Goal: Task Accomplishment & Management: Manage account settings

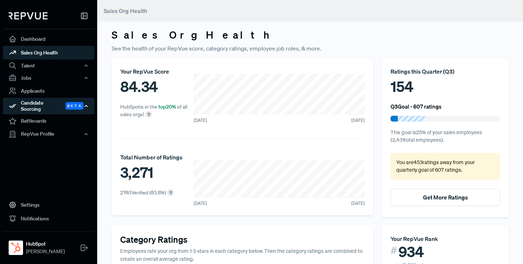
click at [86, 109] on div "Candidate Sourcing Beta" at bounding box center [48, 106] width 91 height 17
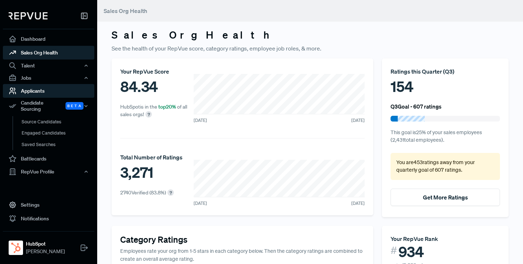
click at [86, 88] on link "Applicants" at bounding box center [48, 91] width 91 height 14
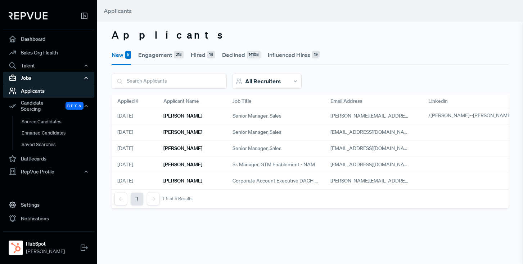
click at [87, 76] on icon "button" at bounding box center [86, 77] width 5 height 5
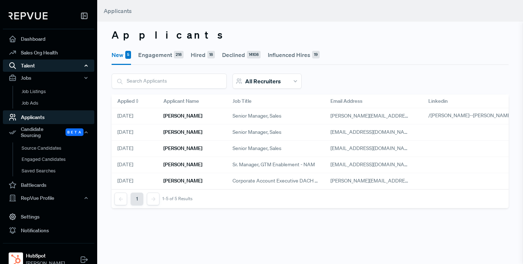
click at [84, 66] on icon "button" at bounding box center [86, 65] width 5 height 5
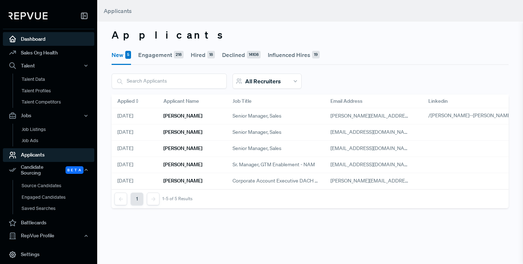
click at [40, 41] on link "Dashboard" at bounding box center [48, 39] width 91 height 14
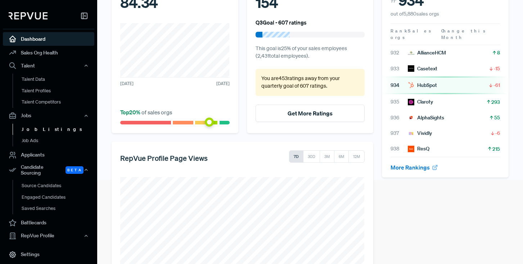
scroll to position [139, 0]
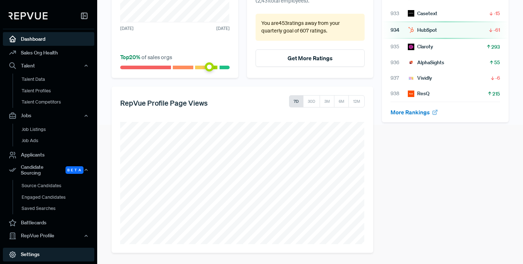
click at [35, 247] on link "Settings" at bounding box center [48, 254] width 91 height 14
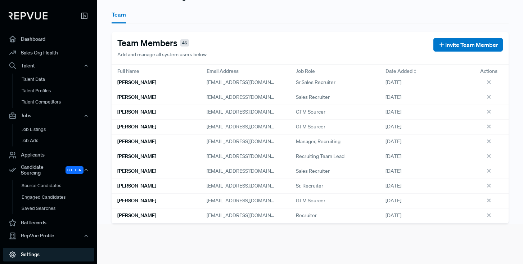
scroll to position [540, 0]
click at [483, 46] on span "Invite Team Member" at bounding box center [472, 44] width 53 height 9
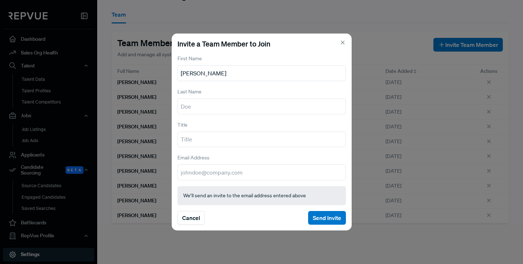
type input "[PERSON_NAME]"
click at [202, 106] on input "text" at bounding box center [262, 106] width 169 height 16
type input "O'Keeffe"
click at [186, 141] on input "text" at bounding box center [262, 139] width 169 height 16
type input "Employer Brand"
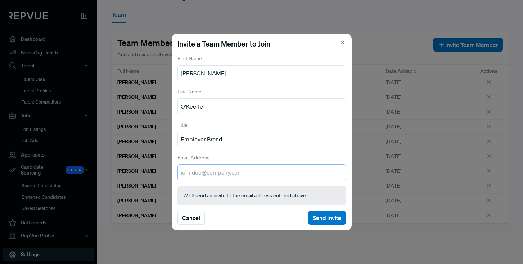
click at [195, 174] on input "email" at bounding box center [262, 172] width 169 height 16
type input "mokeeffe@hubspot.com"
click at [261, 210] on div "Invite a Team Member to Join First Name Megan Last Name O'Keeffe Title Employer…" at bounding box center [262, 131] width 180 height 197
click at [328, 218] on button "Send Invite" at bounding box center [327, 218] width 38 height 14
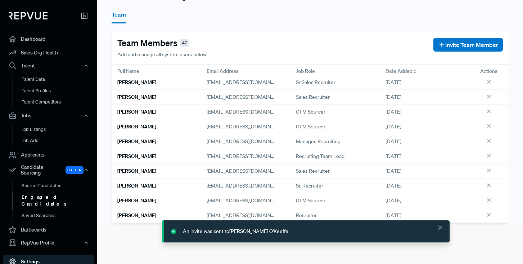
scroll to position [9, 0]
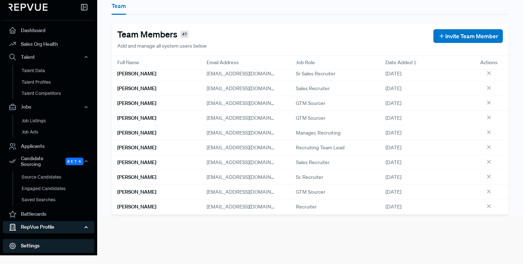
click at [43, 226] on div "RepVue Profile" at bounding box center [48, 227] width 91 height 12
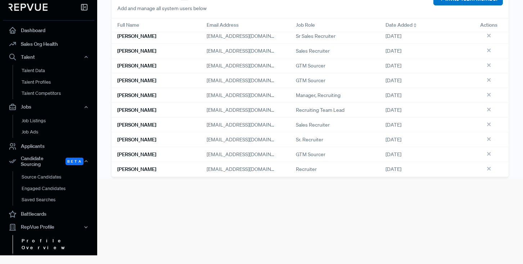
click at [44, 235] on link "Profile Overview" at bounding box center [58, 244] width 91 height 18
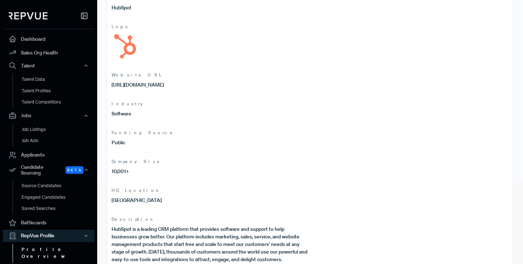
scroll to position [96, 0]
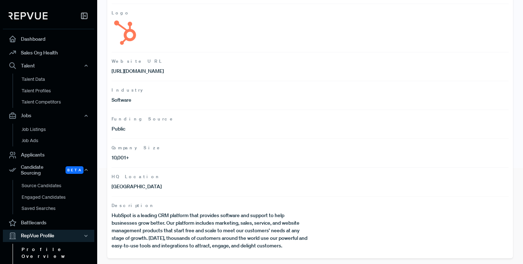
click at [34, 262] on link "Reviews" at bounding box center [58, 268] width 91 height 12
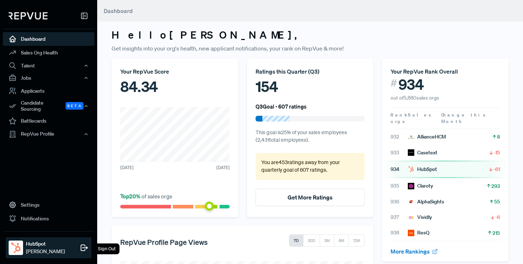
click at [64, 251] on div "HubSpot Michael Moran Sign Out" at bounding box center [49, 247] width 86 height 21
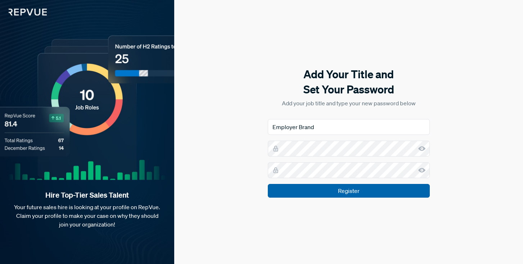
click at [374, 194] on input "Register" at bounding box center [349, 191] width 162 height 14
